Goal: Use online tool/utility: Utilize a website feature to perform a specific function

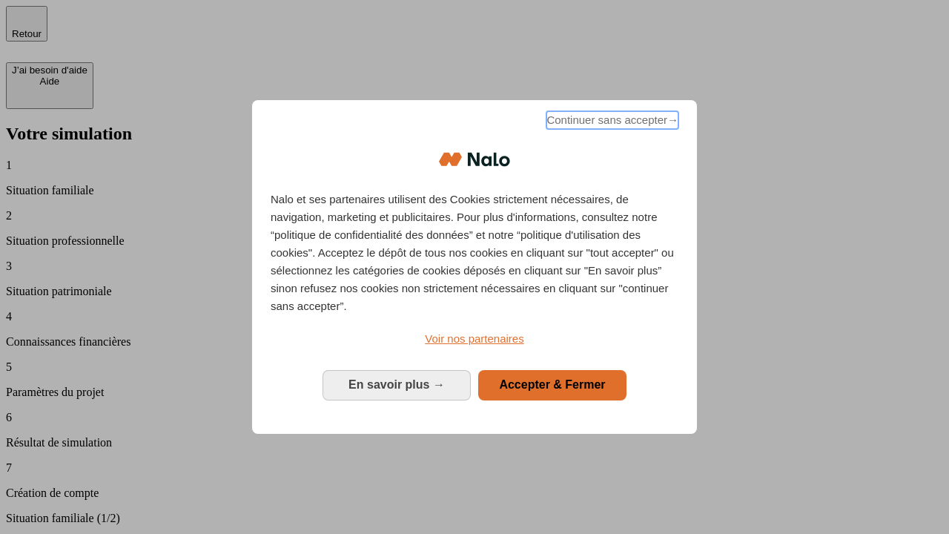
click at [611, 122] on span "Continuer sans accepter →" at bounding box center [613, 120] width 132 height 18
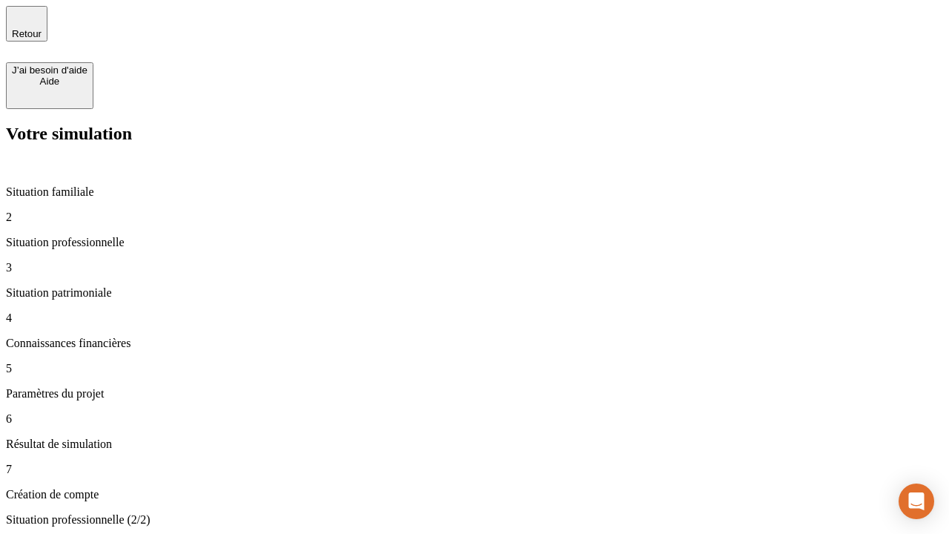
type input "30 000"
type input "1 000"
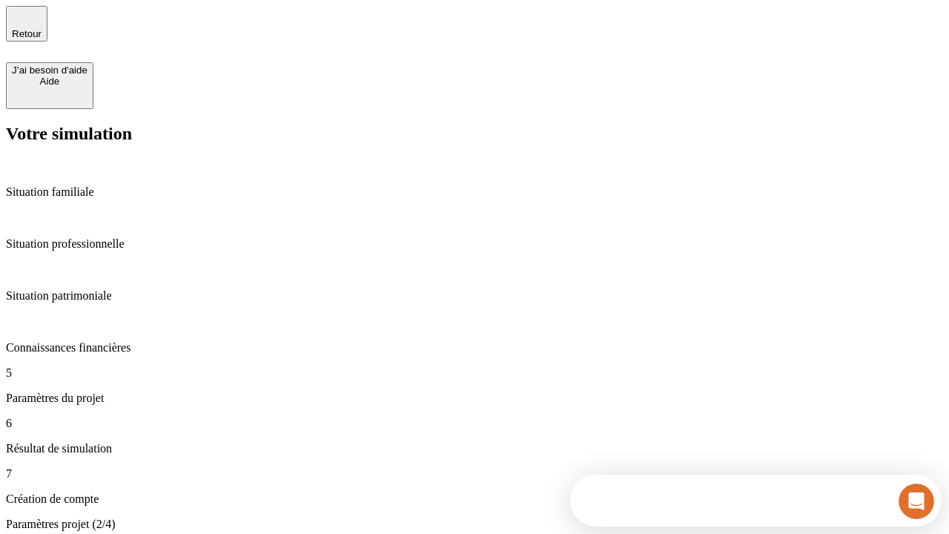
type input "65"
type input "5 000"
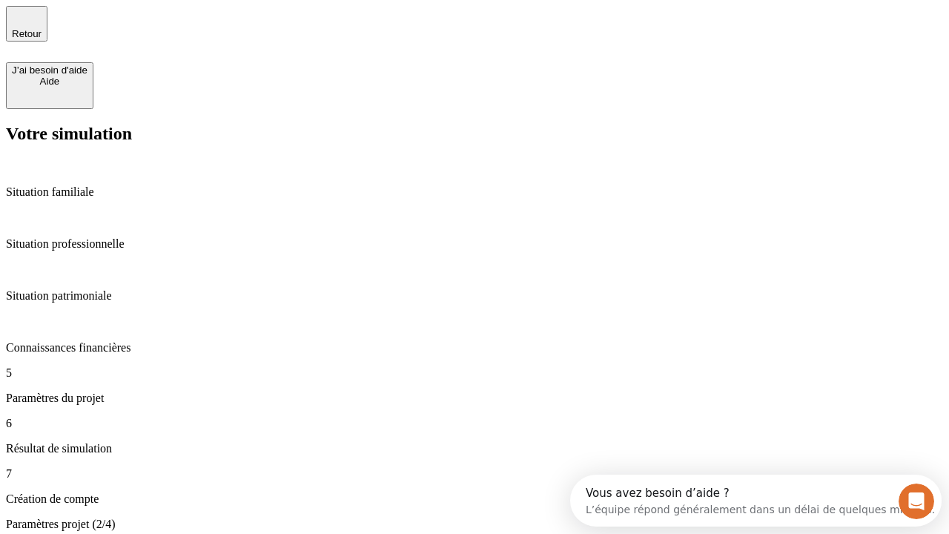
type input "640"
